Goal: Navigation & Orientation: Find specific page/section

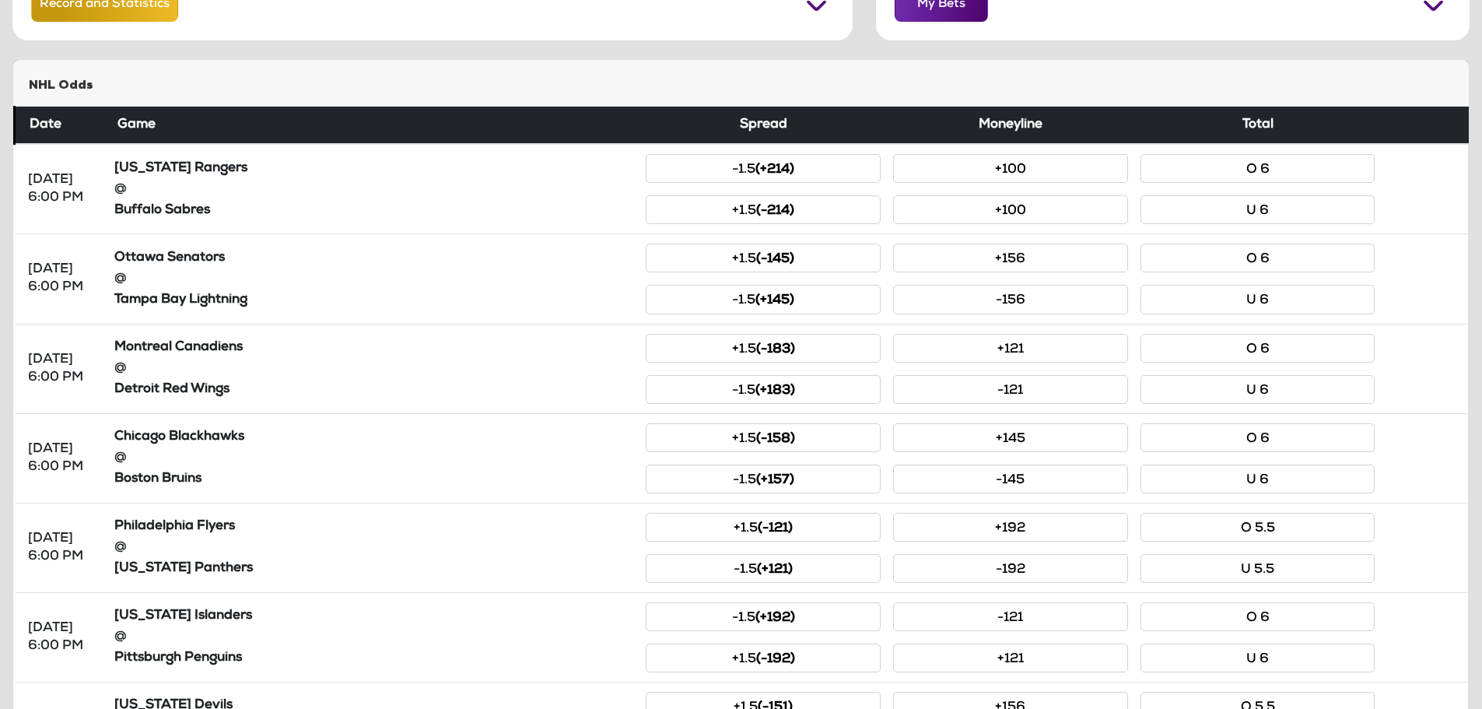
scroll to position [156, 0]
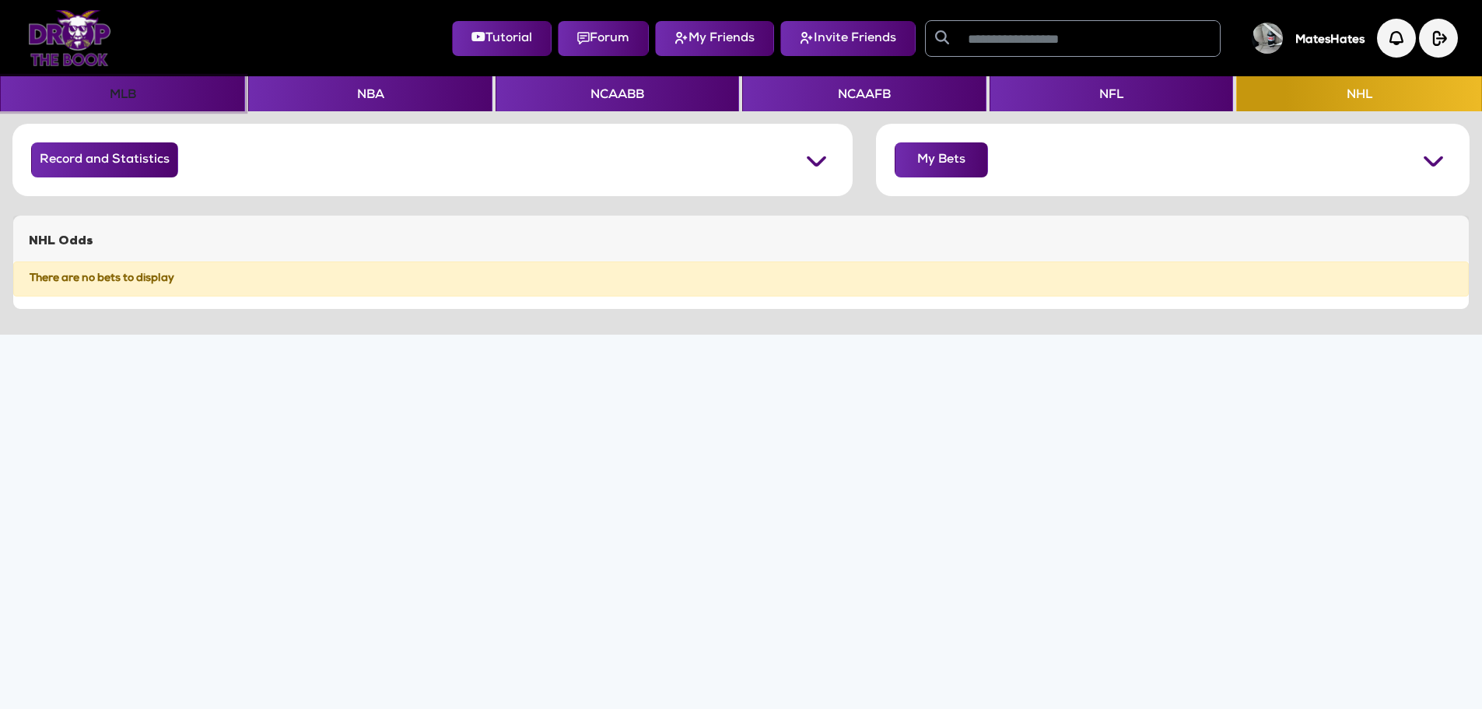
click at [113, 99] on button "MLB" at bounding box center [122, 93] width 245 height 35
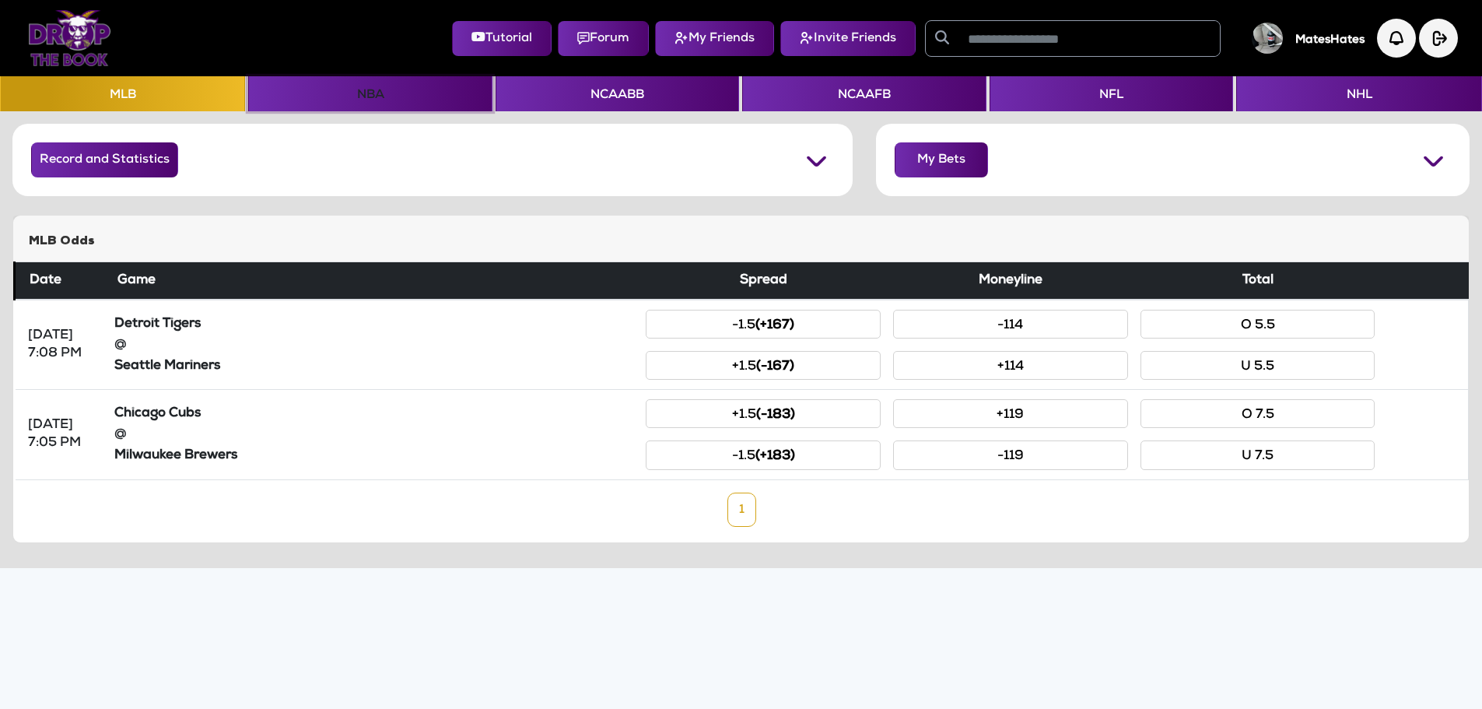
click at [335, 89] on button "NBA" at bounding box center [370, 93] width 244 height 35
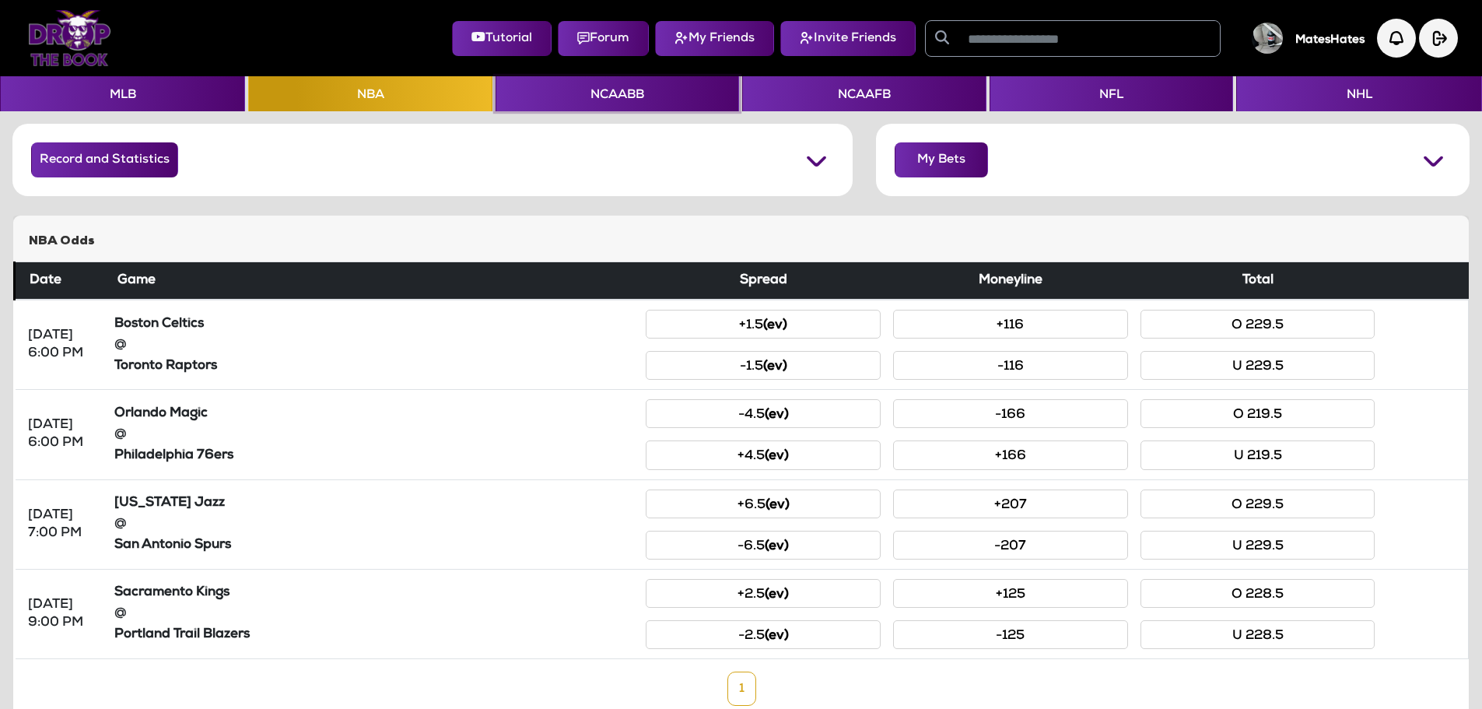
click at [581, 94] on button "NCAABB" at bounding box center [618, 93] width 244 height 35
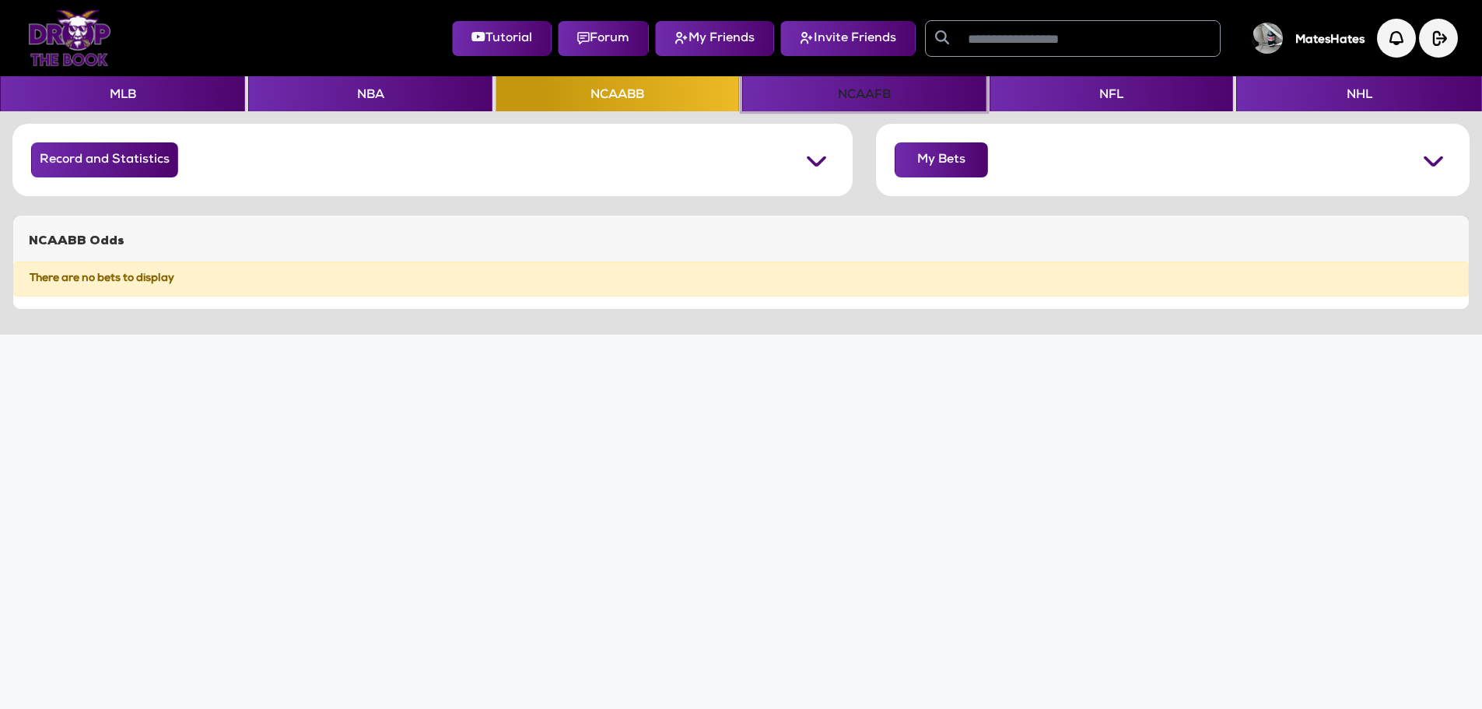
click at [825, 96] on button "NCAAFB" at bounding box center [864, 93] width 244 height 35
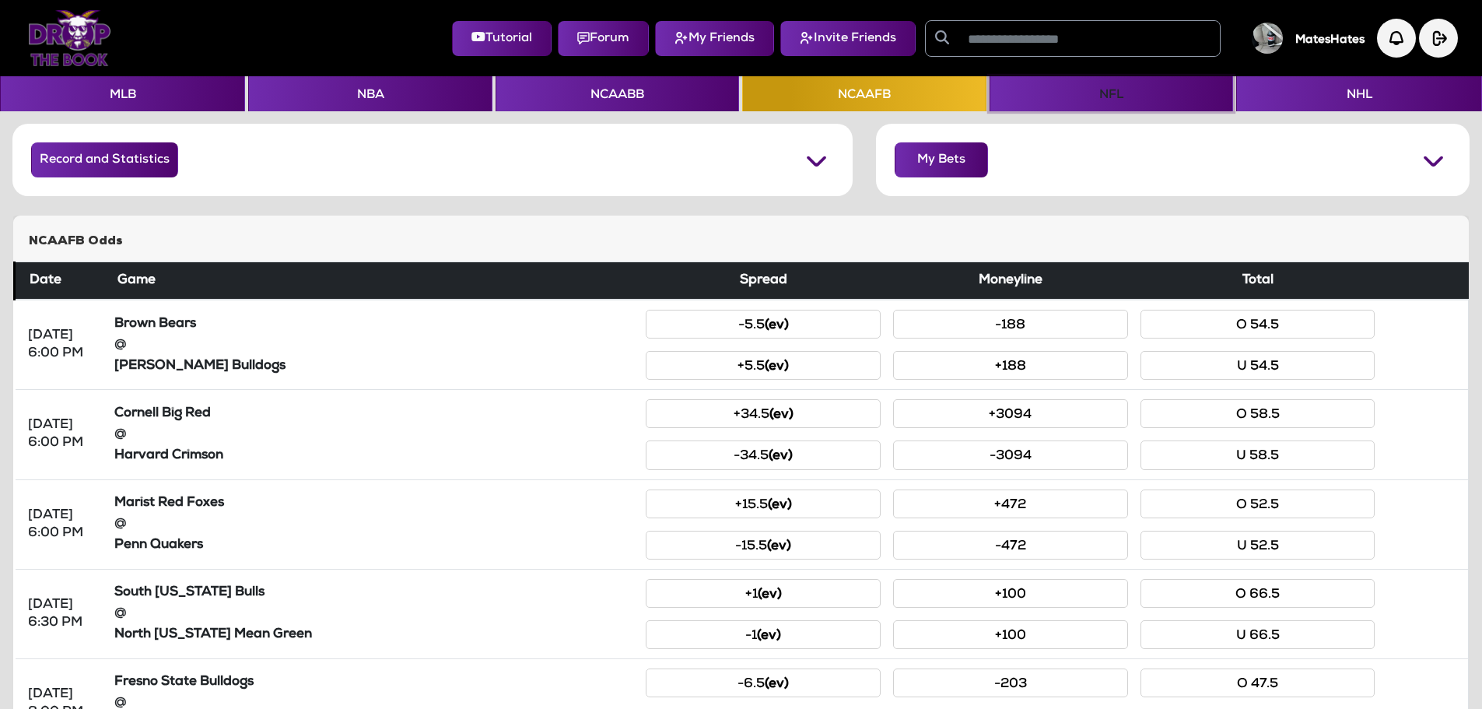
click at [1075, 88] on button "NFL" at bounding box center [1112, 93] width 244 height 35
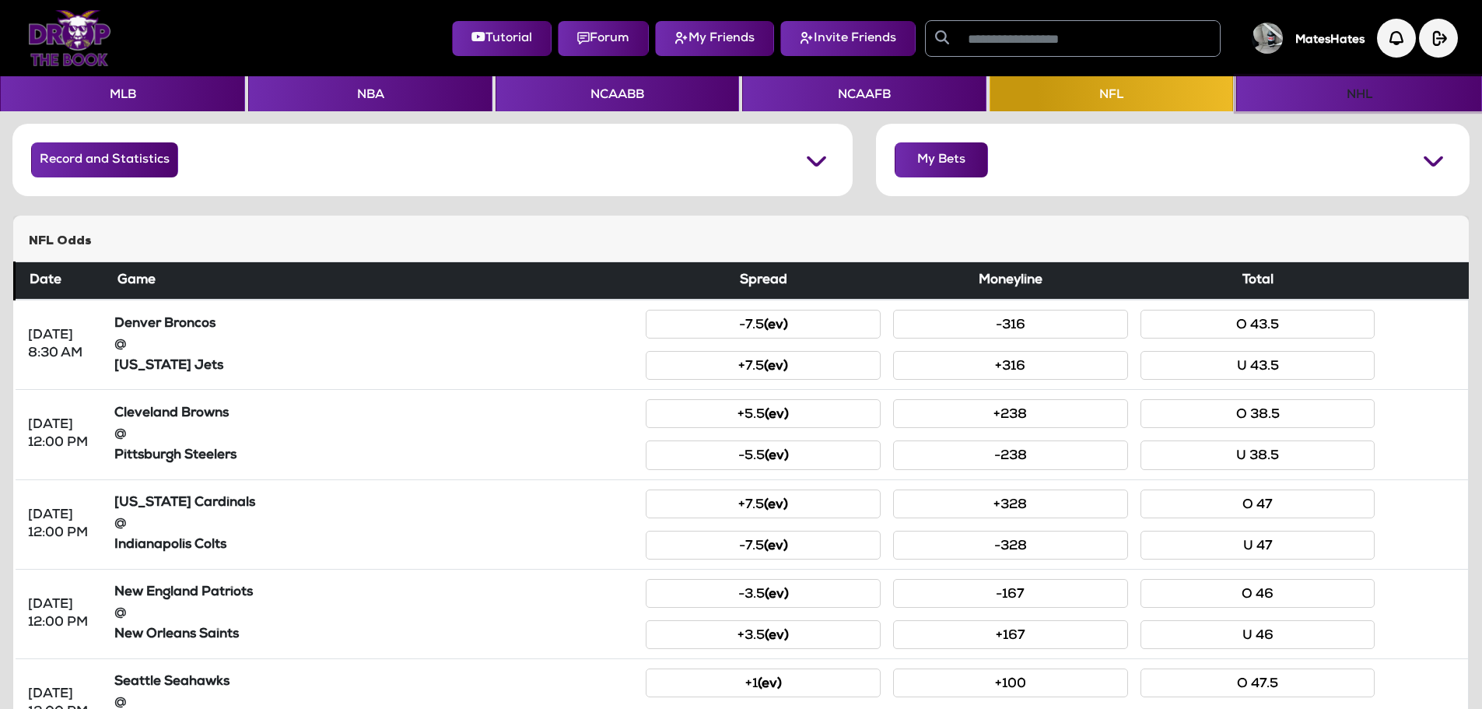
click at [1312, 82] on button "NHL" at bounding box center [1358, 93] width 245 height 35
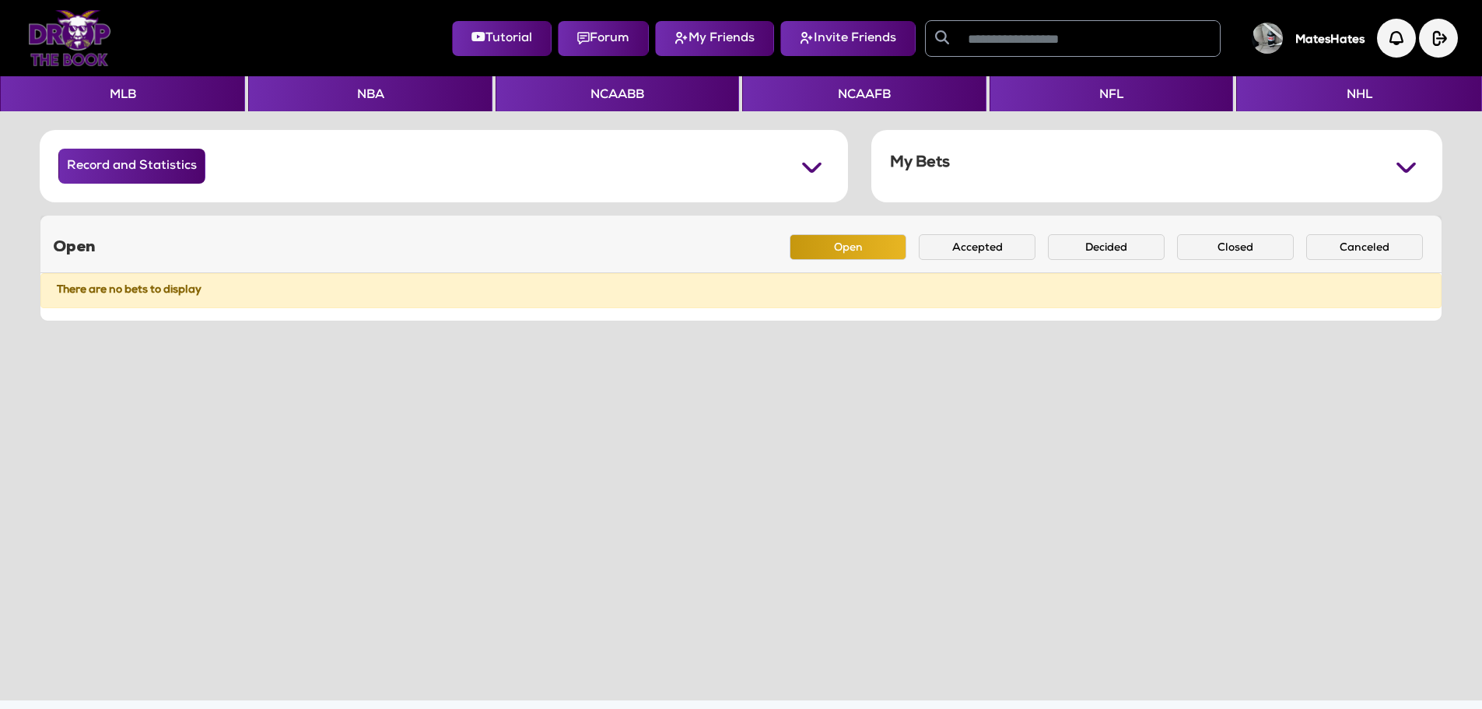
scroll to position [57, 0]
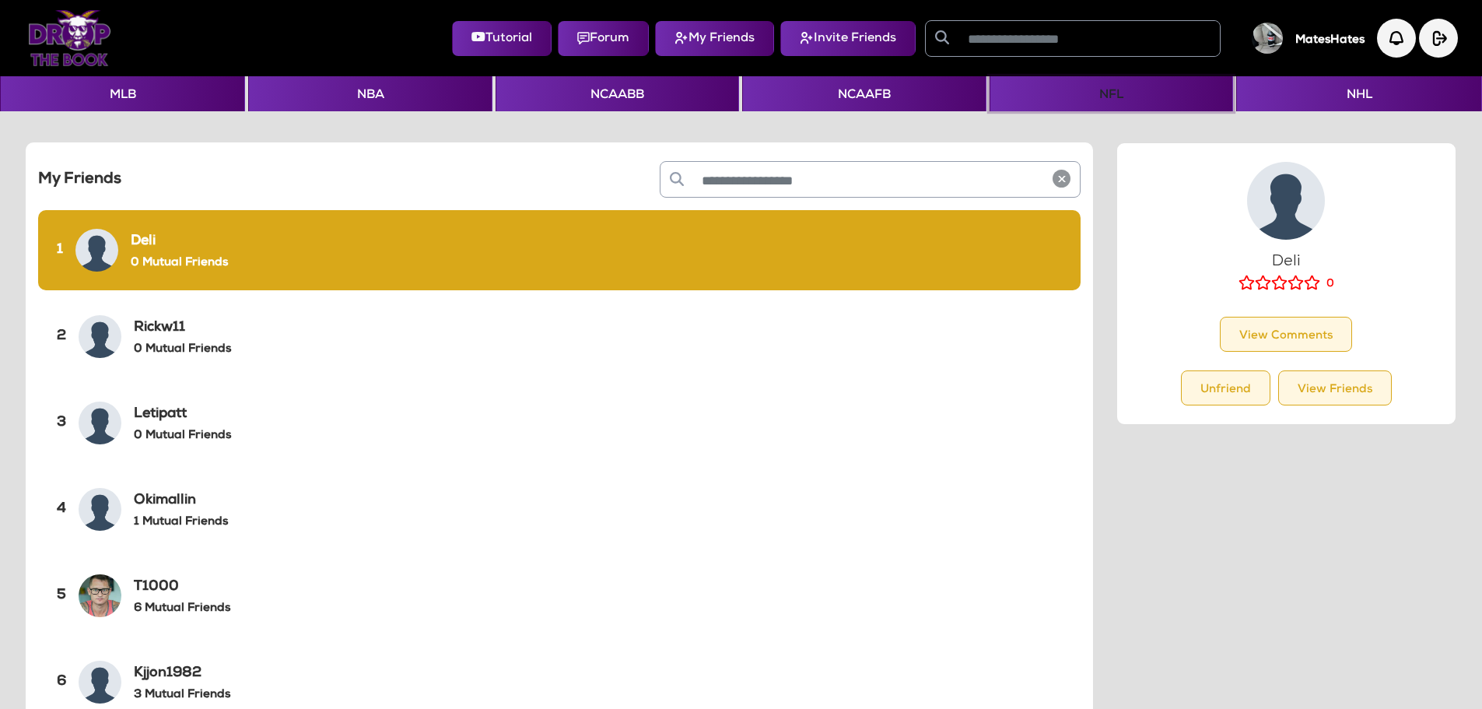
click at [1089, 96] on button "NFL" at bounding box center [1112, 93] width 244 height 35
